Goal: Information Seeking & Learning: Learn about a topic

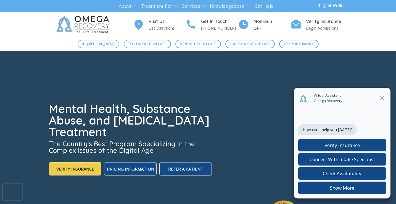
click at [381, 97] on icon at bounding box center [382, 97] width 7 height 7
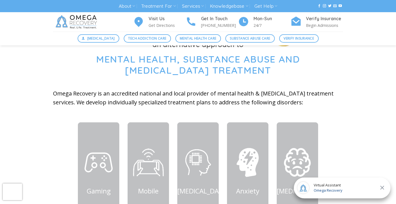
scroll to position [185, 0]
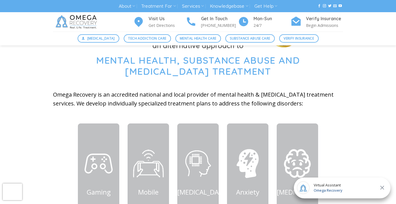
click at [96, 62] on span "Mental Health, Substance Abuse and Technology Addiction Treatment" at bounding box center [198, 65] width 204 height 23
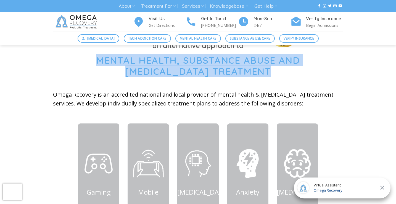
click at [96, 62] on span "Mental Health, Substance Abuse and Technology Addiction Treatment" at bounding box center [198, 65] width 204 height 23
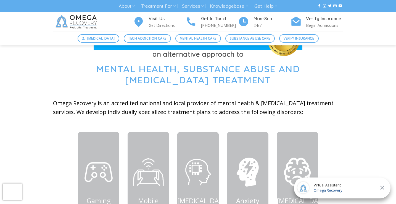
click at [96, 69] on span "Mental Health, Substance Abuse and Technology Addiction Treatment" at bounding box center [198, 74] width 204 height 23
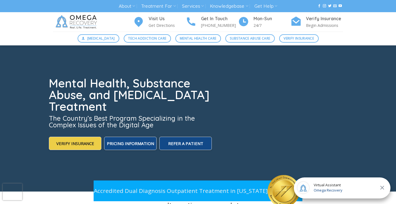
scroll to position [0, 0]
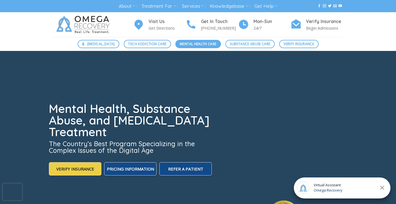
click at [191, 42] on span "Mental Health Care" at bounding box center [198, 43] width 36 height 5
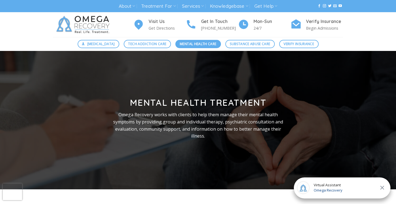
click at [185, 45] on span "Mental Health Care" at bounding box center [198, 43] width 36 height 5
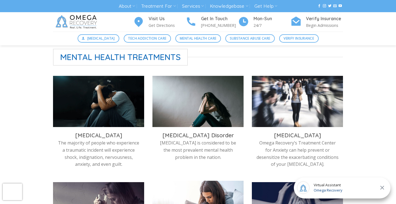
scroll to position [113, 0]
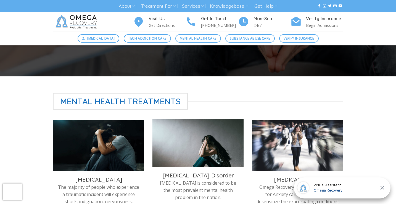
click at [185, 138] on img at bounding box center [197, 144] width 91 height 51
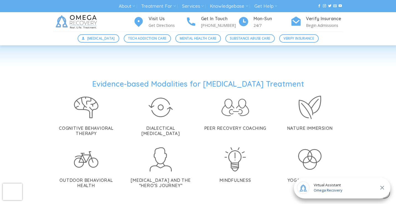
scroll to position [972, 0]
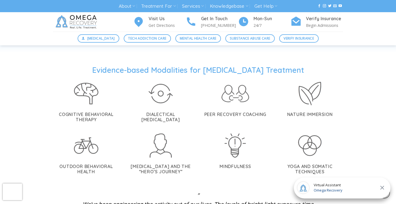
click at [143, 65] on h1 "Evidence-based Modalities for Depression Treatment" at bounding box center [198, 70] width 396 height 10
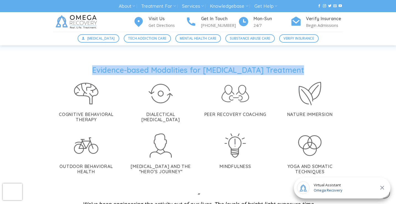
click at [143, 65] on h1 "Evidence-based Modalities for Depression Treatment" at bounding box center [198, 70] width 396 height 10
click at [132, 65] on h1 "Evidence-based Modalities for Depression Treatment" at bounding box center [198, 70] width 396 height 10
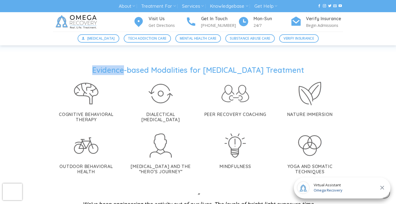
click at [132, 65] on h1 "Evidence-based Modalities for Depression Treatment" at bounding box center [198, 70] width 396 height 10
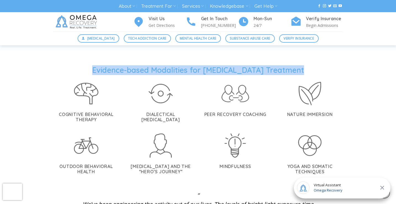
click at [132, 65] on h1 "Evidence-based Modalities for Depression Treatment" at bounding box center [198, 70] width 396 height 10
click at [129, 65] on h1 "Evidence-based Modalities for Depression Treatment" at bounding box center [198, 70] width 396 height 10
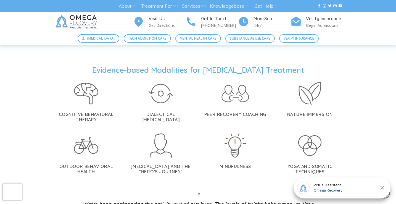
click at [136, 65] on h1 "Evidence-based Modalities for Depression Treatment" at bounding box center [198, 70] width 396 height 10
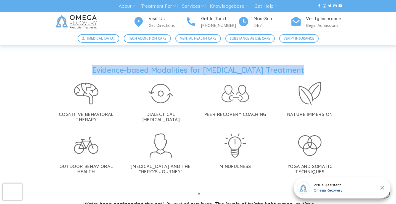
click at [136, 65] on h1 "Evidence-based Modalities for Depression Treatment" at bounding box center [198, 70] width 396 height 10
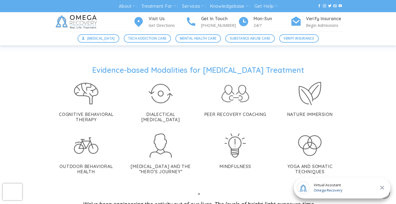
click at [98, 65] on h1 "Evidence-based Modalities for Depression Treatment" at bounding box center [198, 70] width 396 height 10
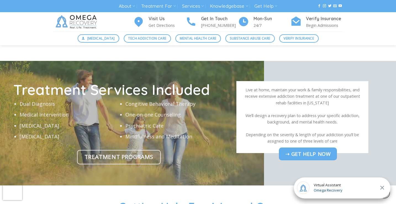
scroll to position [1607, 0]
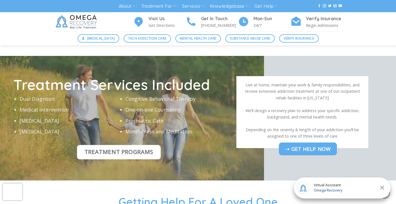
click at [157, 145] on link "Treatment Programs" at bounding box center [119, 152] width 84 height 14
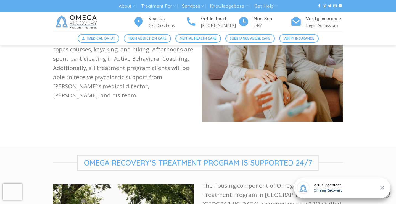
scroll to position [792, 0]
